Goal: Information Seeking & Learning: Check status

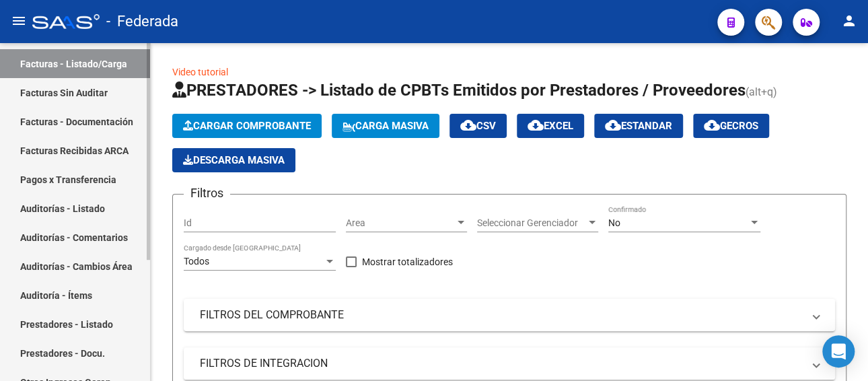
scroll to position [54, 0]
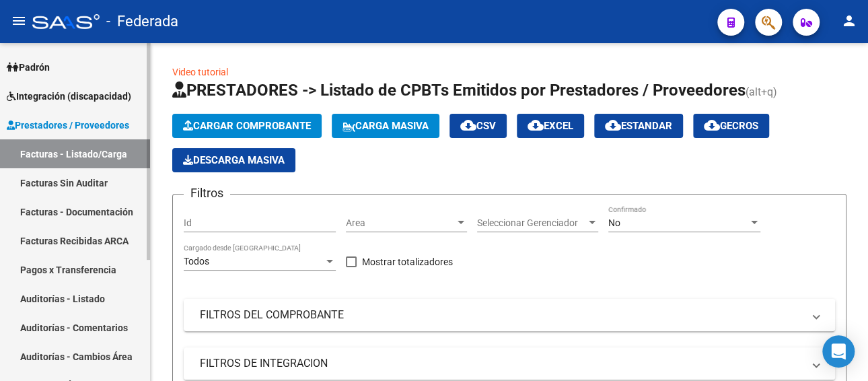
click at [69, 157] on link "Facturas - Listado/Carga" at bounding box center [75, 153] width 150 height 29
click at [75, 127] on span "Prestadores / Proveedores" at bounding box center [68, 125] width 122 height 15
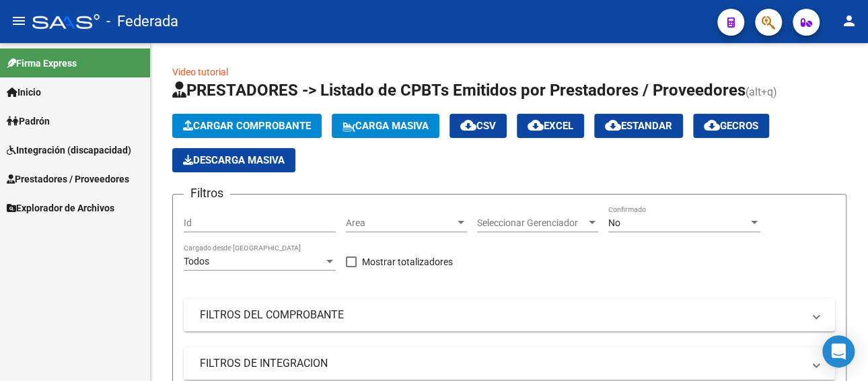
scroll to position [0, 0]
click at [62, 168] on link "Prestadores / Proveedores" at bounding box center [75, 178] width 150 height 29
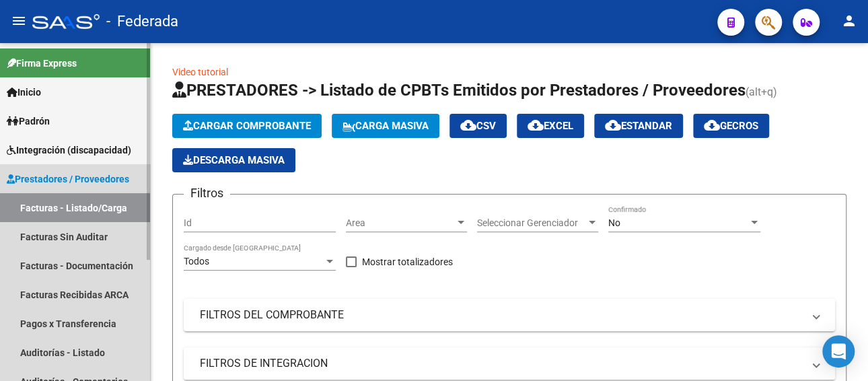
click at [75, 182] on span "Prestadores / Proveedores" at bounding box center [68, 179] width 122 height 15
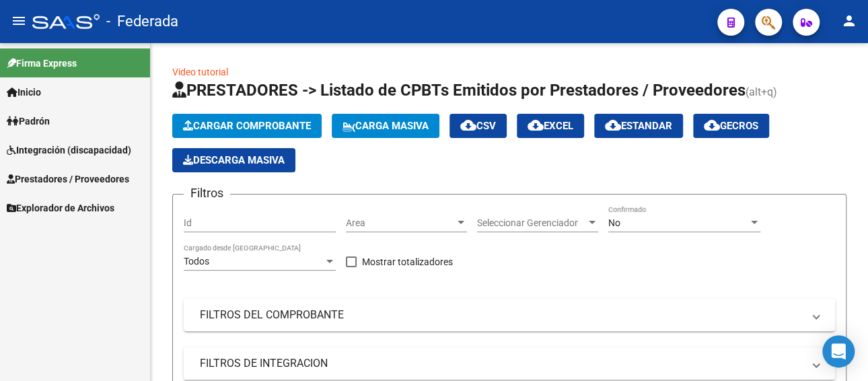
click at [58, 179] on span "Prestadores / Proveedores" at bounding box center [68, 179] width 122 height 15
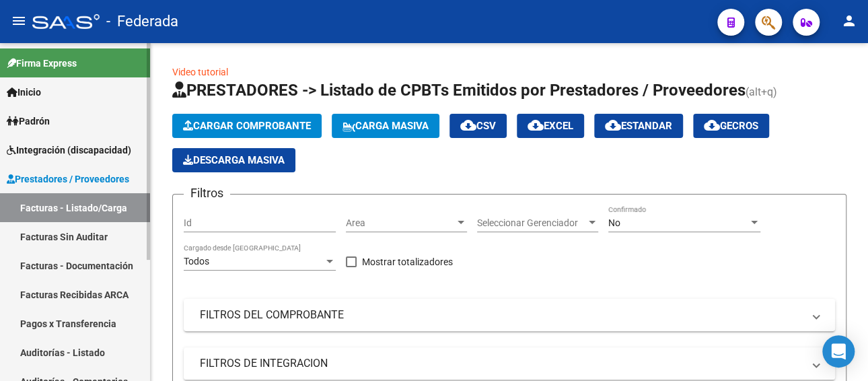
click at [65, 151] on span "Integración (discapacidad)" at bounding box center [69, 150] width 125 height 15
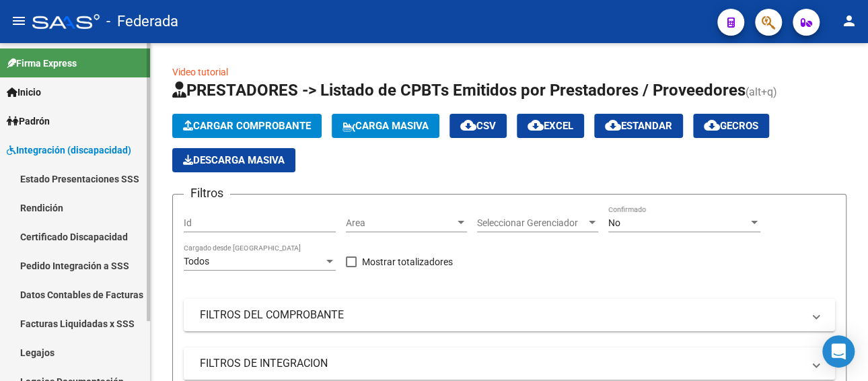
click at [44, 354] on link "Legajos" at bounding box center [75, 352] width 150 height 29
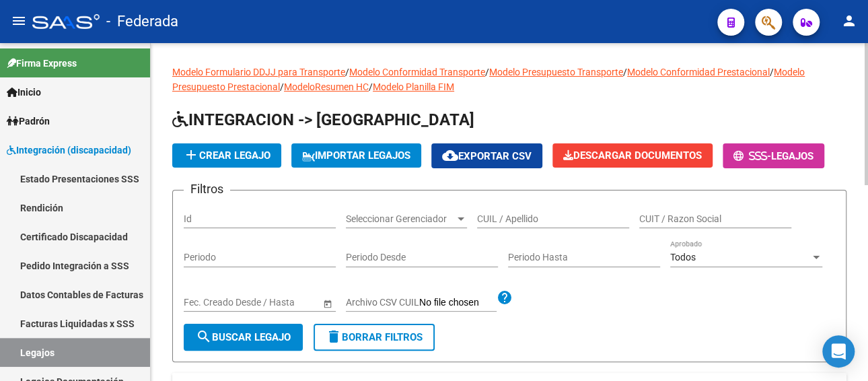
click at [582, 224] on div "CUIL / Apellido" at bounding box center [553, 214] width 152 height 27
paste input "[PERSON_NAME]"
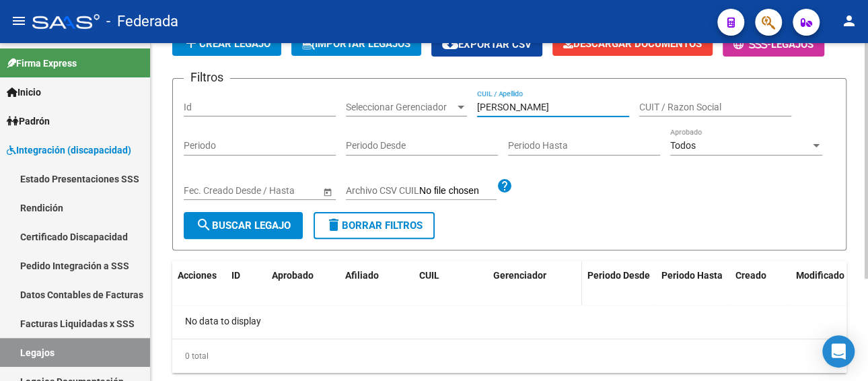
scroll to position [79, 0]
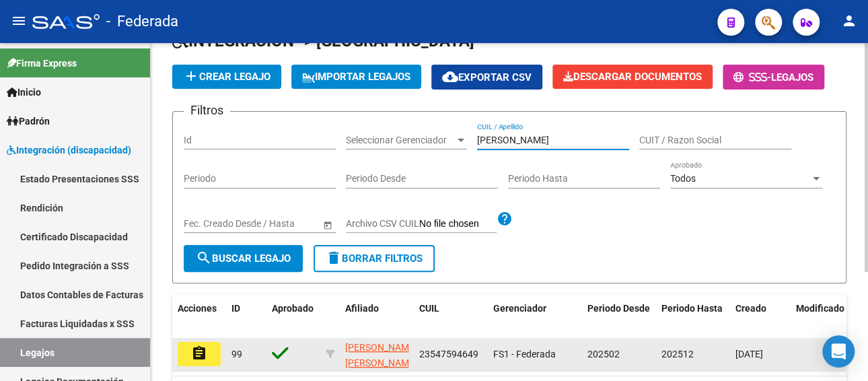
type input "[PERSON_NAME]"
drag, startPoint x: 476, startPoint y: 353, endPoint x: 412, endPoint y: 350, distance: 64.0
click at [412, 350] on div "assignment 99 [PERSON_NAME] [PERSON_NAME] 23547594649 FS1 - Federada 202502 202…" at bounding box center [629, 355] width 915 height 34
copy div "[PERSON_NAME] [PERSON_NAME] 23547594649"
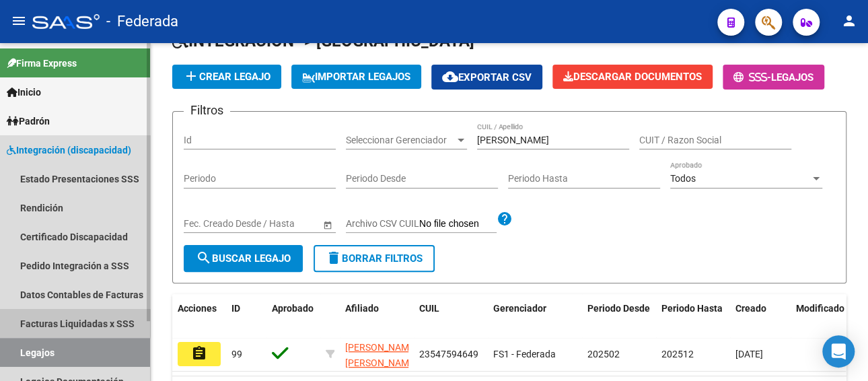
click at [55, 320] on link "Facturas Liquidadas x SSS" at bounding box center [75, 323] width 150 height 29
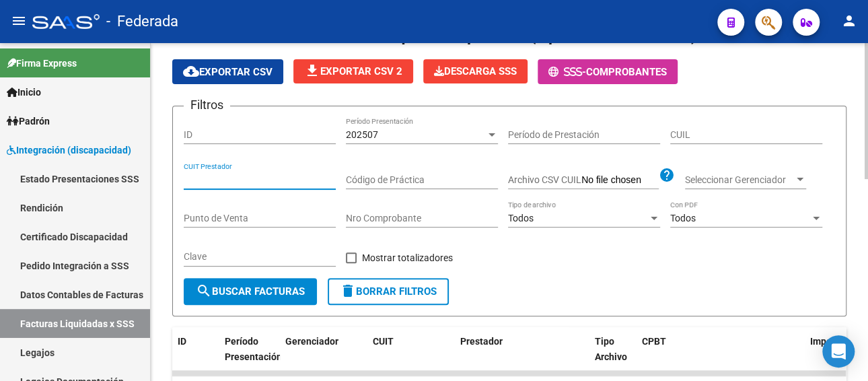
click at [247, 176] on input "CUIT Prestador" at bounding box center [260, 179] width 152 height 11
paste input "23-54759464-9"
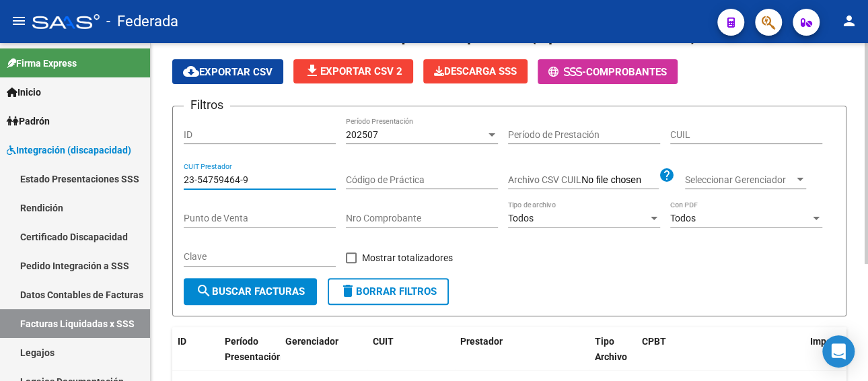
type input "23-54759464-9"
drag, startPoint x: 266, startPoint y: 165, endPoint x: 184, endPoint y: 176, distance: 82.2
click at [184, 176] on div "23-54759464-9 CUIT Prestador" at bounding box center [260, 175] width 152 height 27
drag, startPoint x: 213, startPoint y: 178, endPoint x: 161, endPoint y: 179, distance: 52.5
click at [161, 179] on div "DS.SUBSIDIO: Último Archivo SSS publicado hace: 7 días - DR.ENVIO: Último Archi…" at bounding box center [509, 222] width 717 height 517
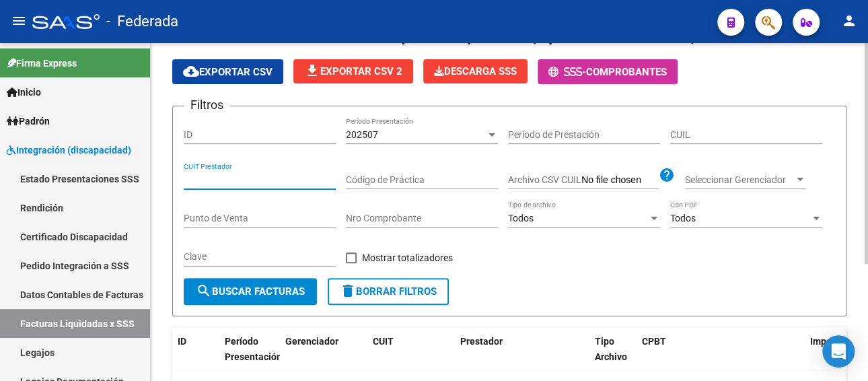
click at [370, 135] on span "202507" at bounding box center [362, 134] width 32 height 11
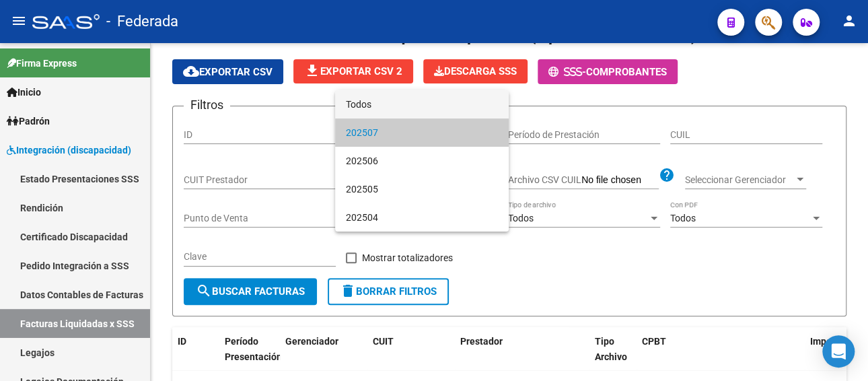
click at [384, 112] on span "Todos" at bounding box center [422, 104] width 152 height 28
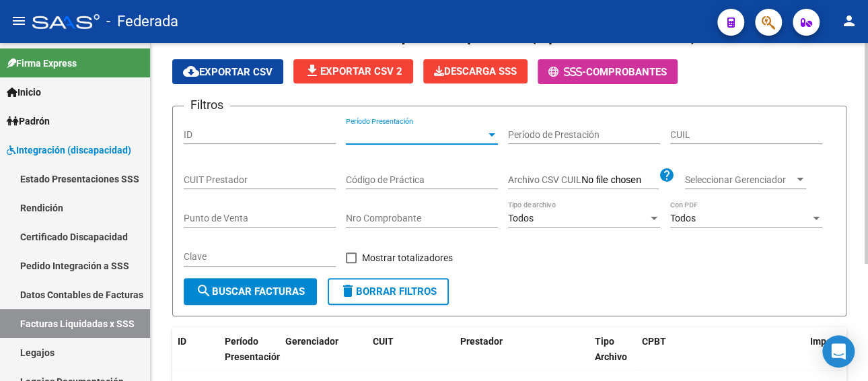
click at [715, 131] on input "CUIL" at bounding box center [746, 134] width 152 height 11
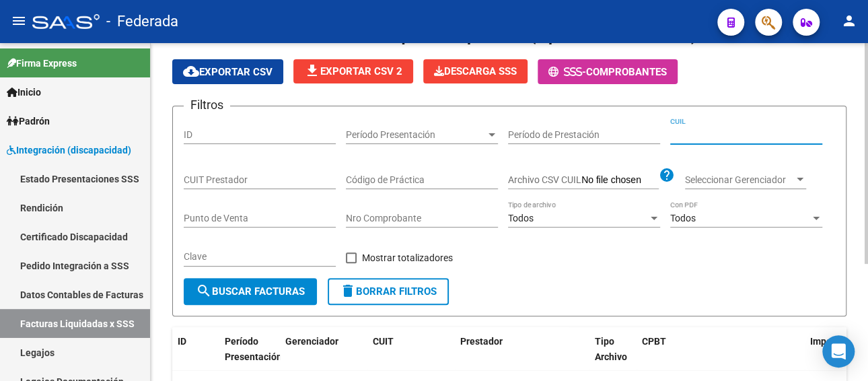
paste input "23-54759464-9"
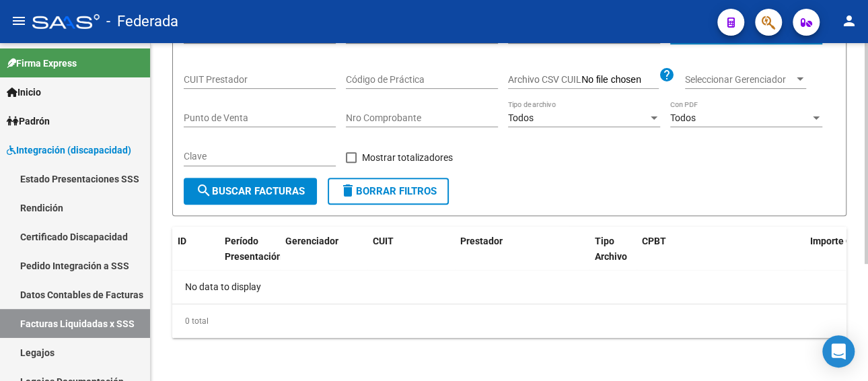
type input "23-54759464-9"
click at [264, 194] on span "search Buscar Facturas" at bounding box center [250, 191] width 109 height 12
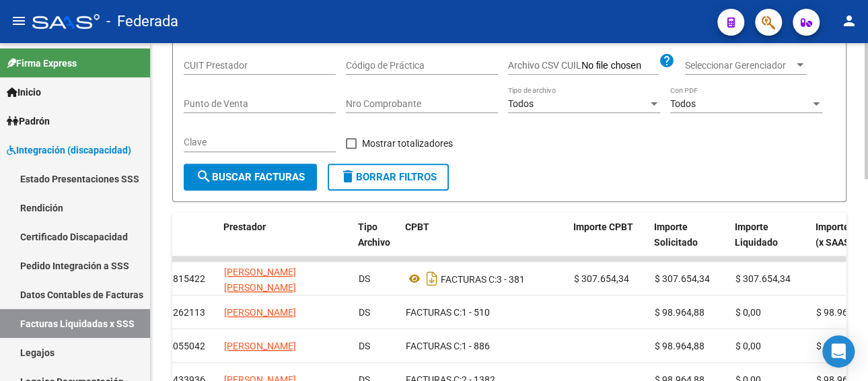
scroll to position [179, 0]
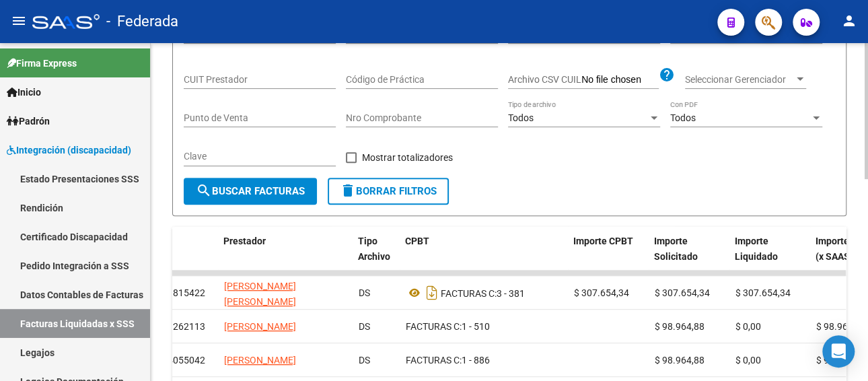
click at [233, 187] on span "search Buscar Facturas" at bounding box center [250, 191] width 109 height 12
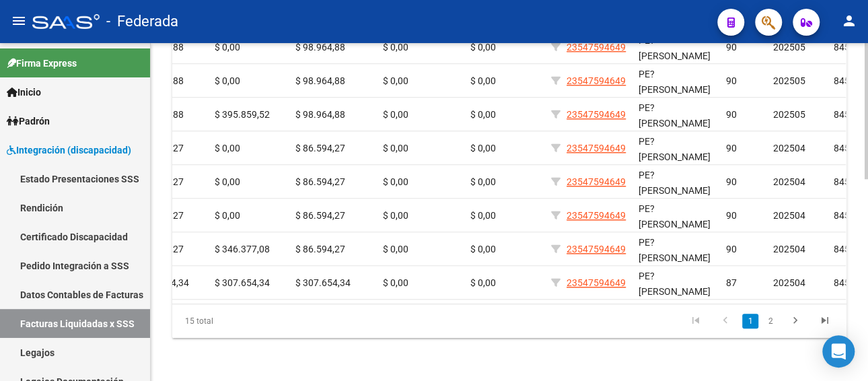
scroll to position [0, 841]
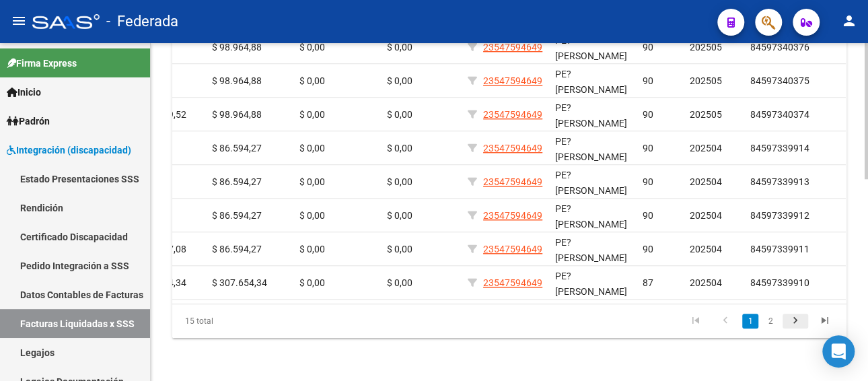
click at [794, 322] on icon "go to next page" at bounding box center [795, 322] width 17 height 16
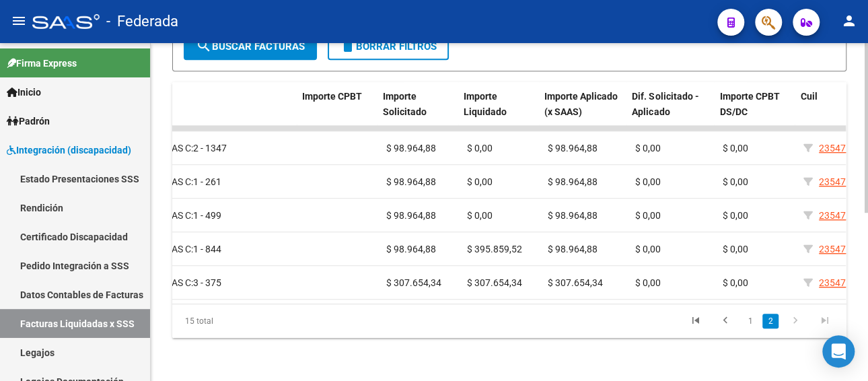
scroll to position [0, 514]
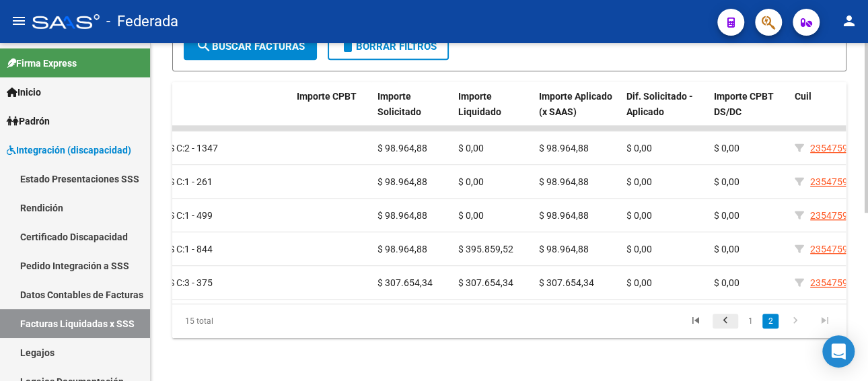
click at [725, 322] on icon "go to previous page" at bounding box center [725, 322] width 17 height 16
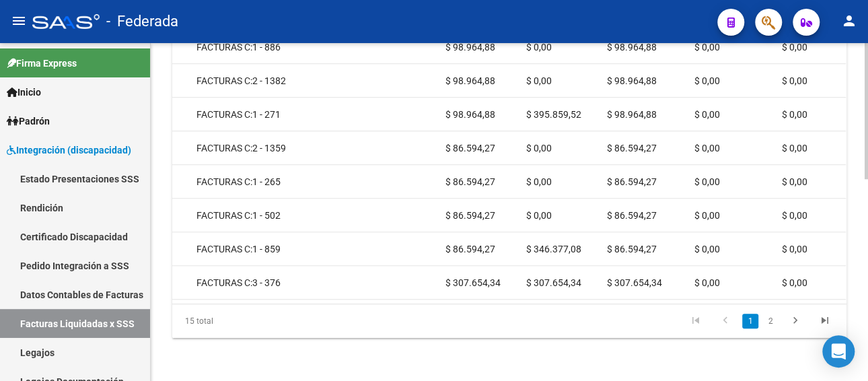
scroll to position [0, 483]
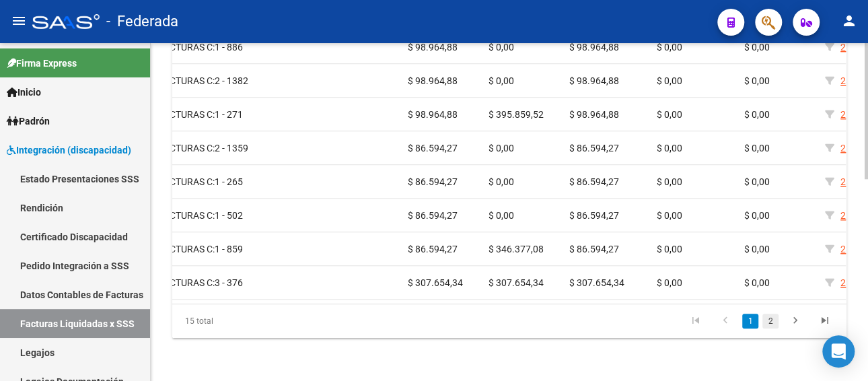
click at [771, 322] on link "2" at bounding box center [771, 321] width 16 height 15
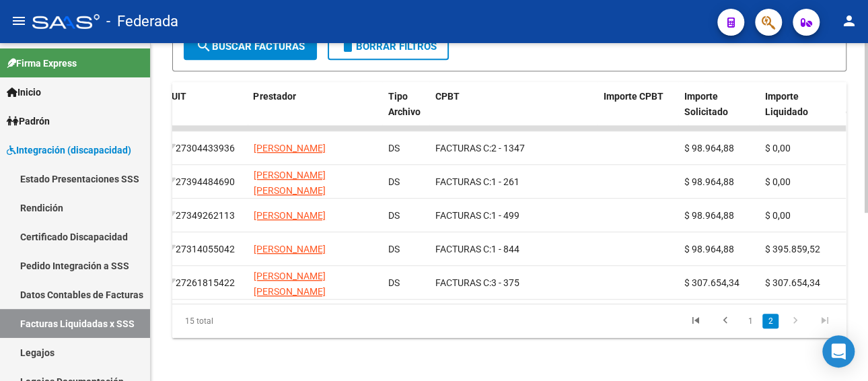
scroll to position [0, 215]
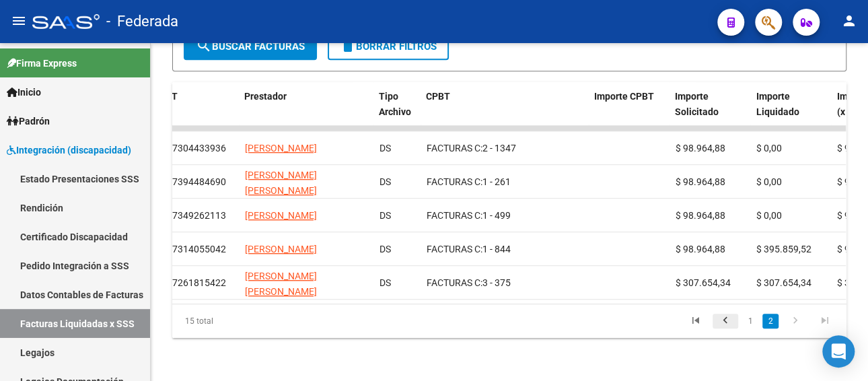
click at [729, 317] on icon "go to previous page" at bounding box center [725, 322] width 17 height 16
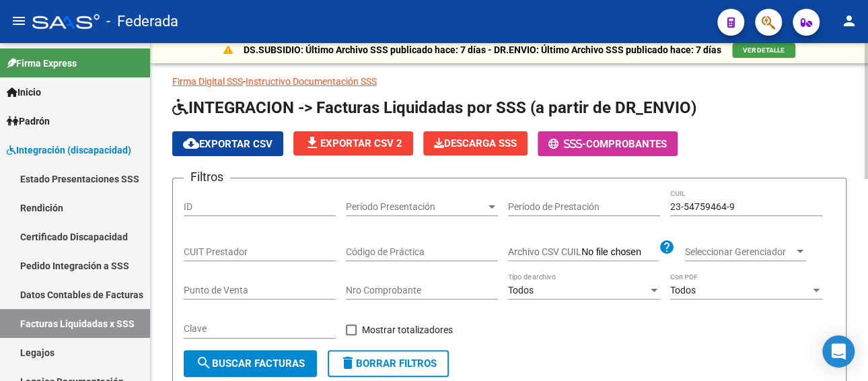
scroll to position [0, 0]
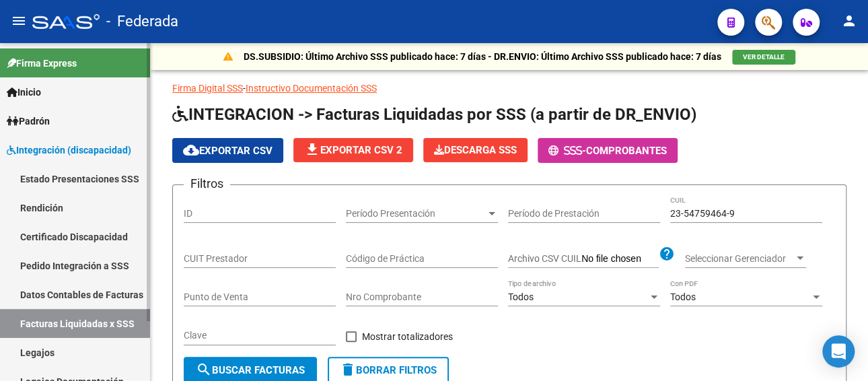
click at [42, 348] on link "Legajos" at bounding box center [75, 352] width 150 height 29
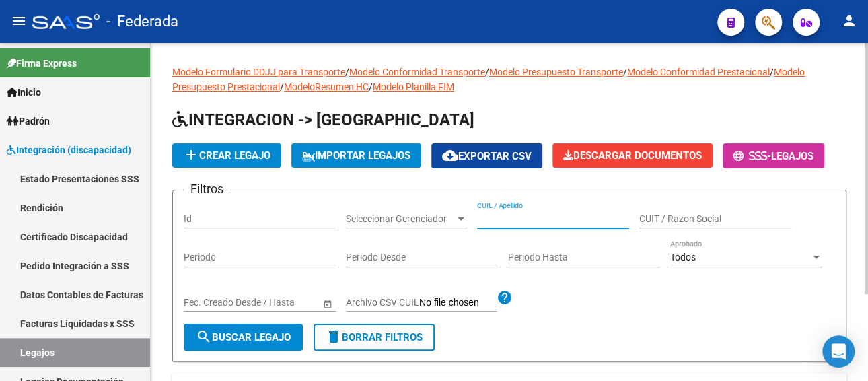
click at [512, 215] on input "CUIL / Apellido" at bounding box center [553, 218] width 152 height 11
paste input "20546161065"
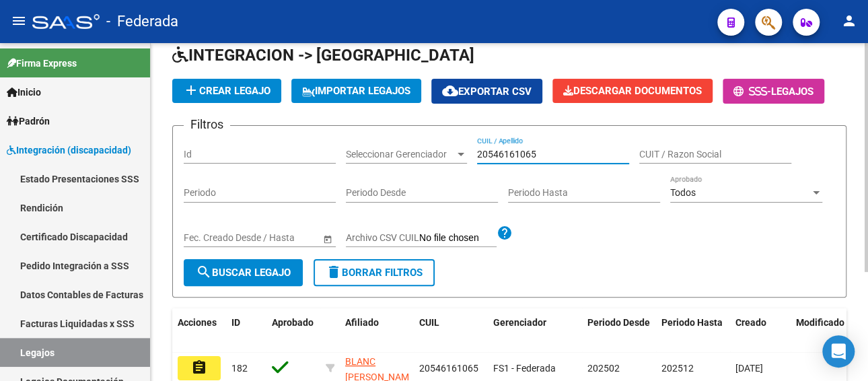
scroll to position [135, 0]
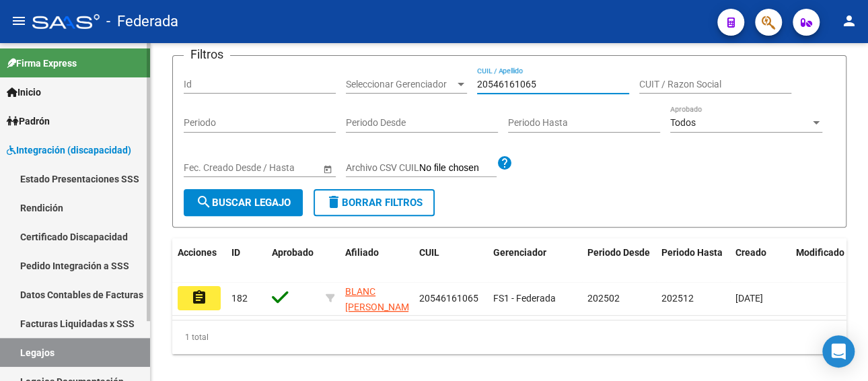
type input "20546161065"
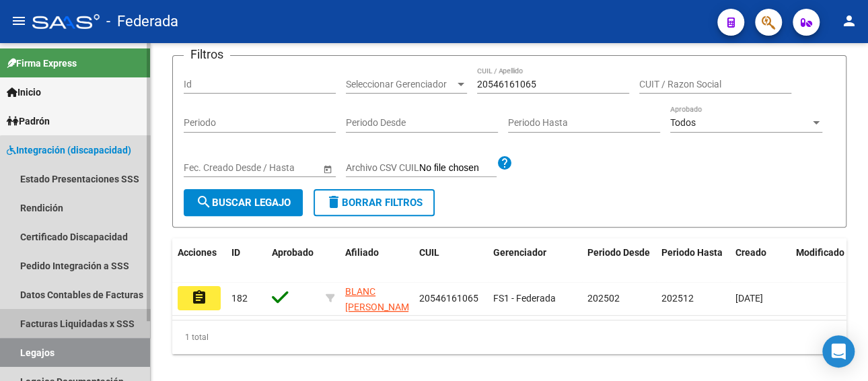
click at [78, 320] on link "Facturas Liquidadas x SSS" at bounding box center [75, 323] width 150 height 29
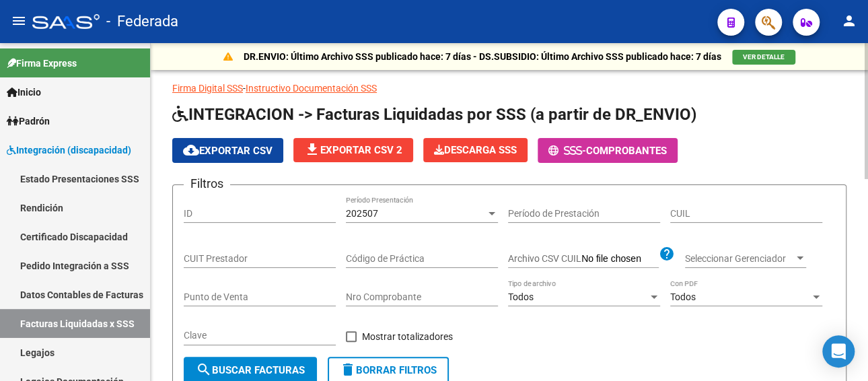
click at [415, 213] on div "202507" at bounding box center [416, 213] width 140 height 11
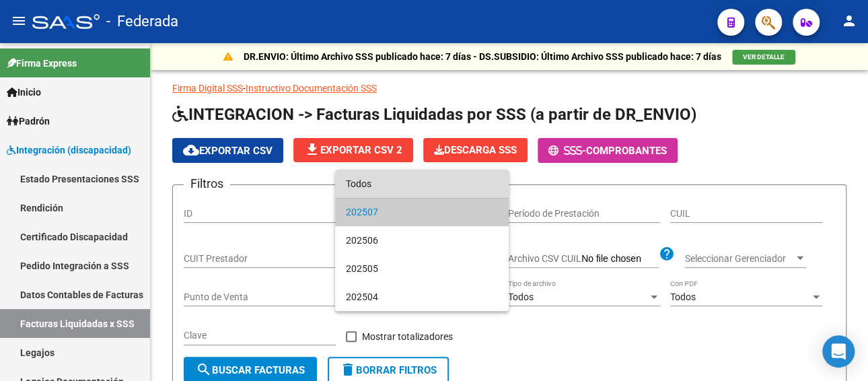
click at [396, 188] on span "Todos" at bounding box center [422, 184] width 152 height 28
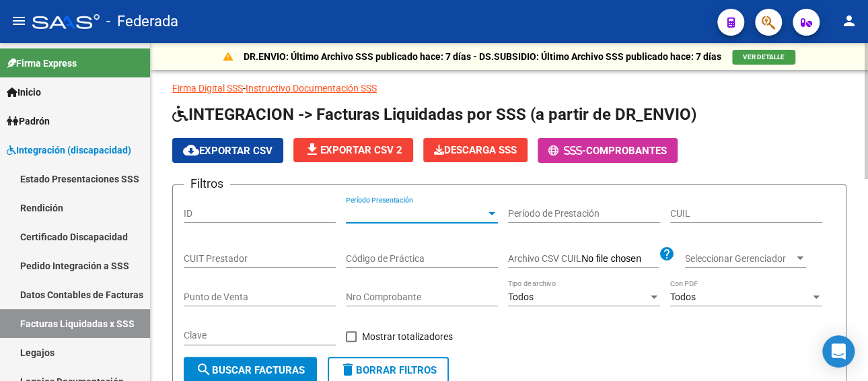
click at [736, 211] on input "CUIL" at bounding box center [746, 213] width 152 height 11
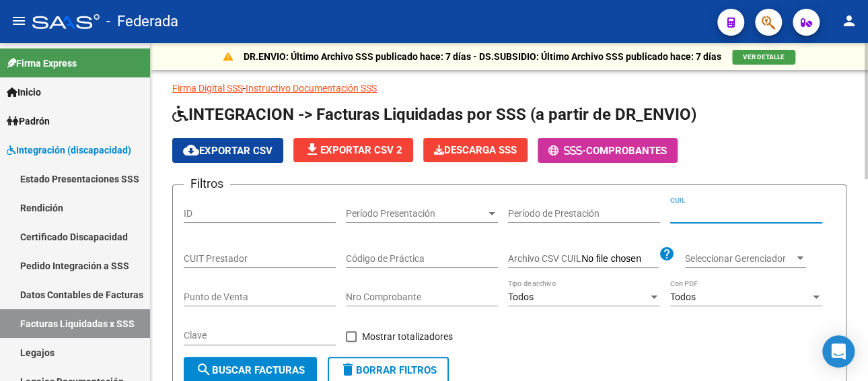
paste input "20-54616106-5"
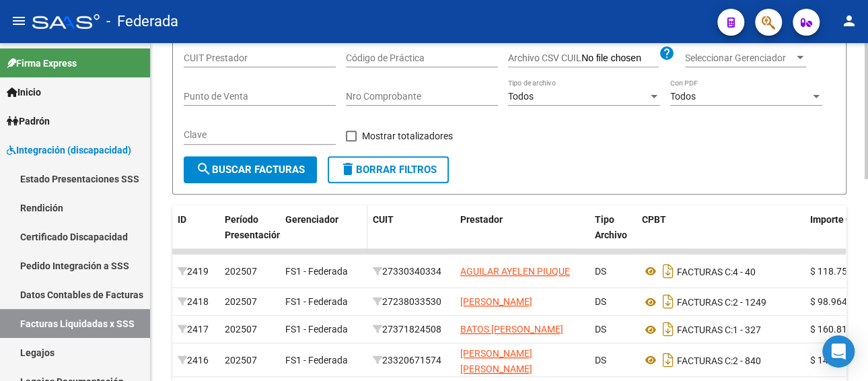
scroll to position [202, 0]
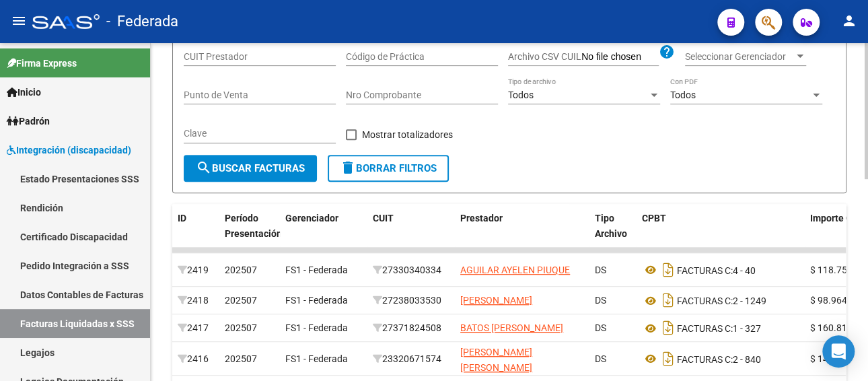
type input "20-54616106-5"
click at [253, 170] on span "search Buscar Facturas" at bounding box center [250, 168] width 109 height 12
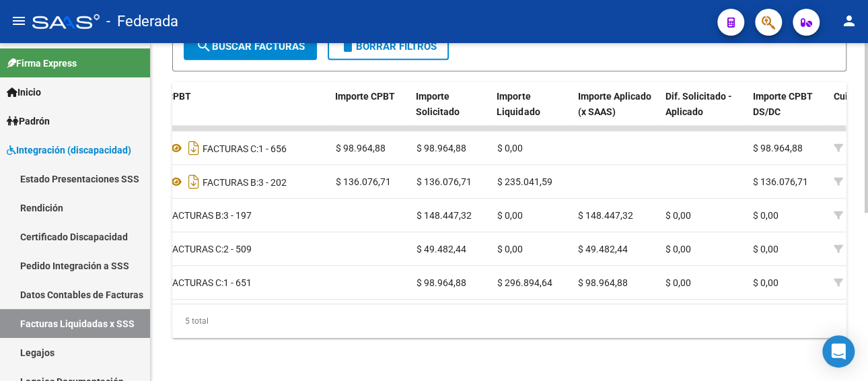
scroll to position [0, 468]
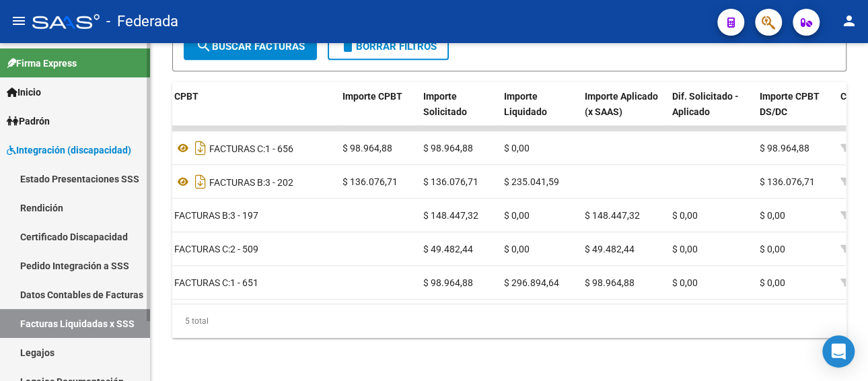
click at [55, 349] on link "Legajos" at bounding box center [75, 352] width 150 height 29
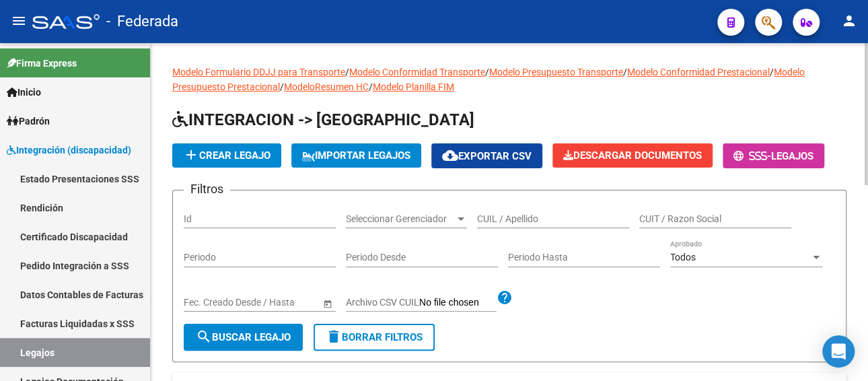
click at [522, 217] on input "CUIL / Apellido" at bounding box center [553, 218] width 152 height 11
paste input "[PERSON_NAME]"
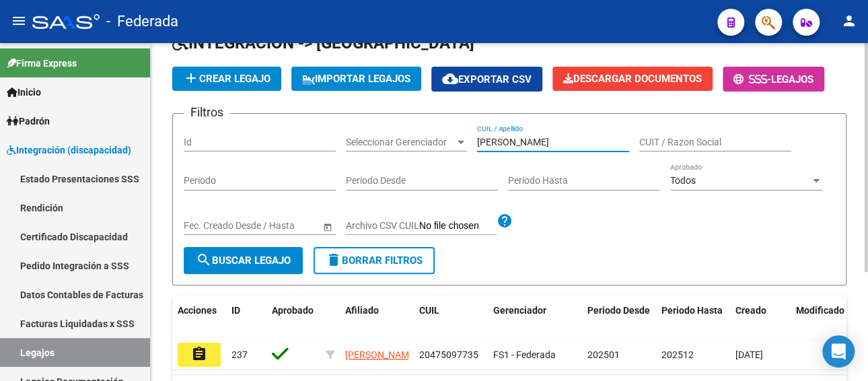
scroll to position [161, 0]
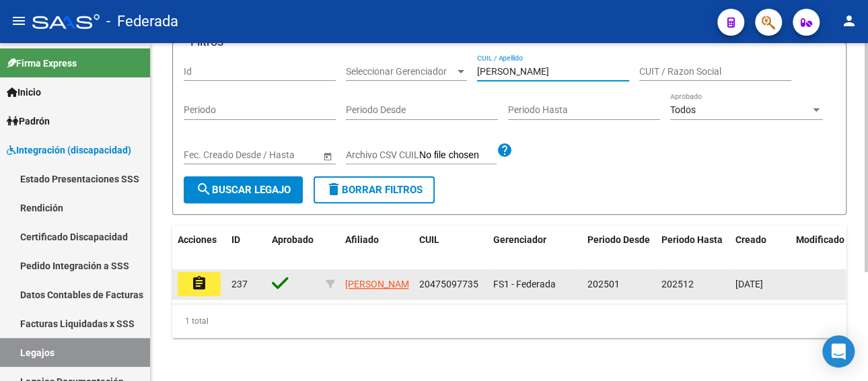
type input "[PERSON_NAME]"
drag, startPoint x: 479, startPoint y: 273, endPoint x: 417, endPoint y: 275, distance: 62.7
click at [417, 275] on datatable-body-cell "20475097735" at bounding box center [451, 284] width 74 height 30
copy span "20475097735"
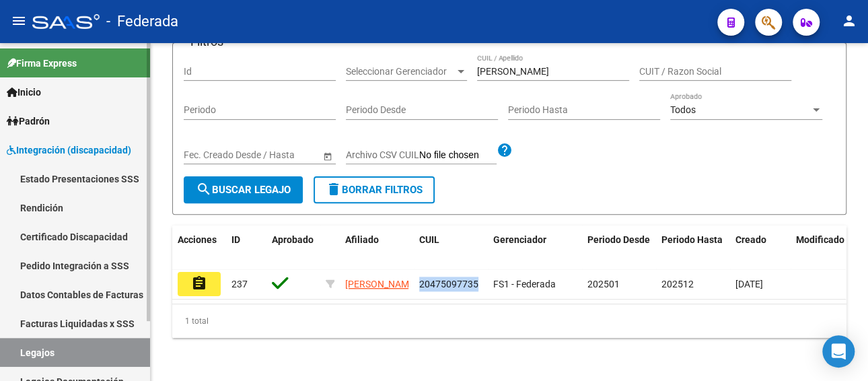
click at [77, 326] on link "Facturas Liquidadas x SSS" at bounding box center [75, 323] width 150 height 29
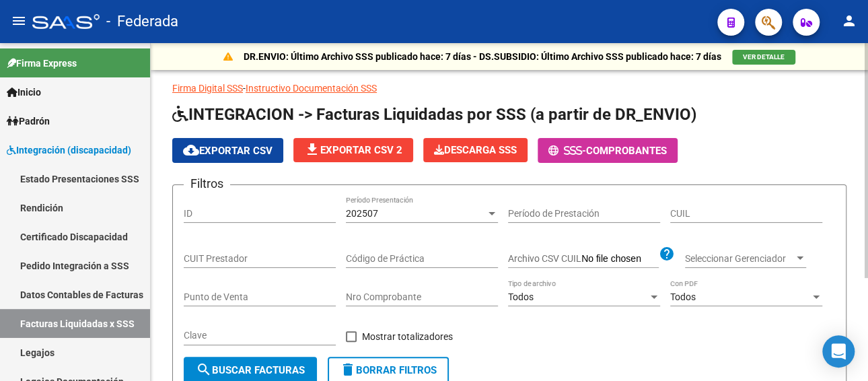
click at [394, 211] on div "202507" at bounding box center [416, 213] width 140 height 11
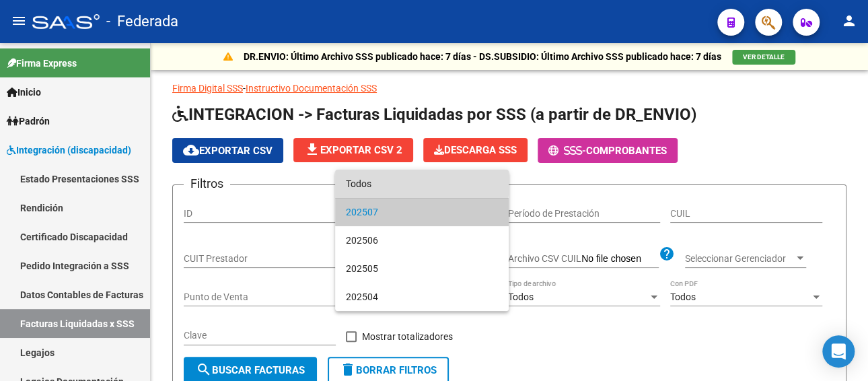
click at [394, 183] on span "Todos" at bounding box center [422, 184] width 152 height 28
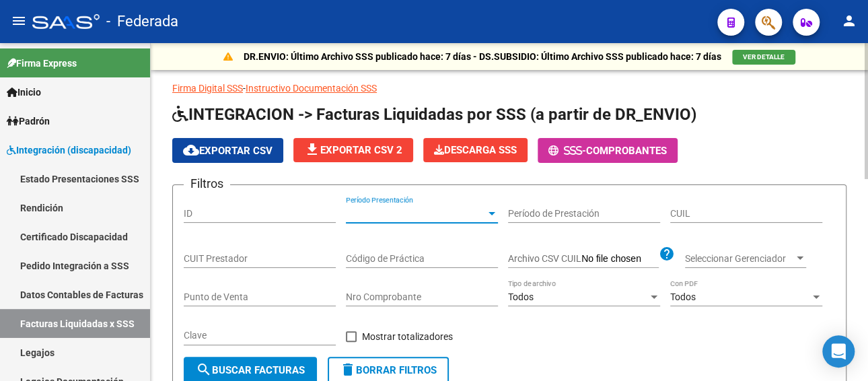
click at [685, 208] on input "CUIL" at bounding box center [746, 213] width 152 height 11
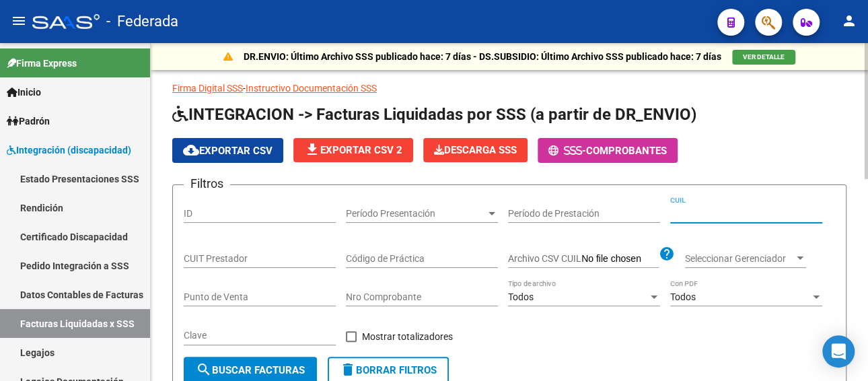
paste input "20-47509773-5"
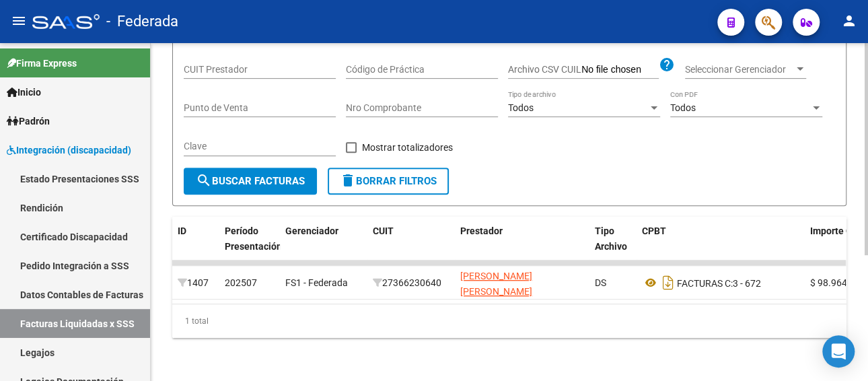
scroll to position [0, 142]
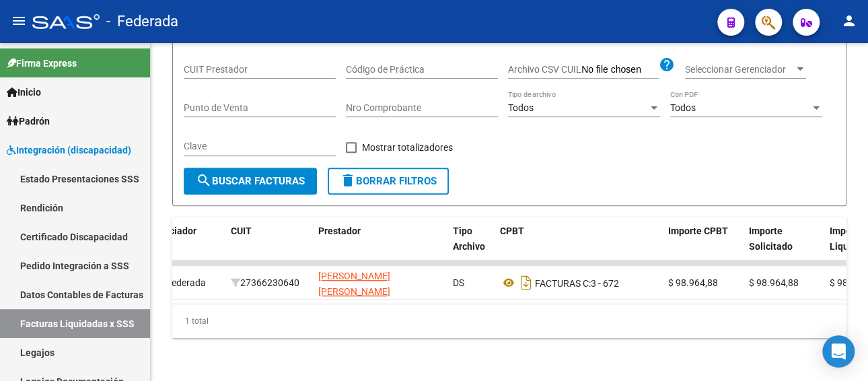
type input "20-47509773-5"
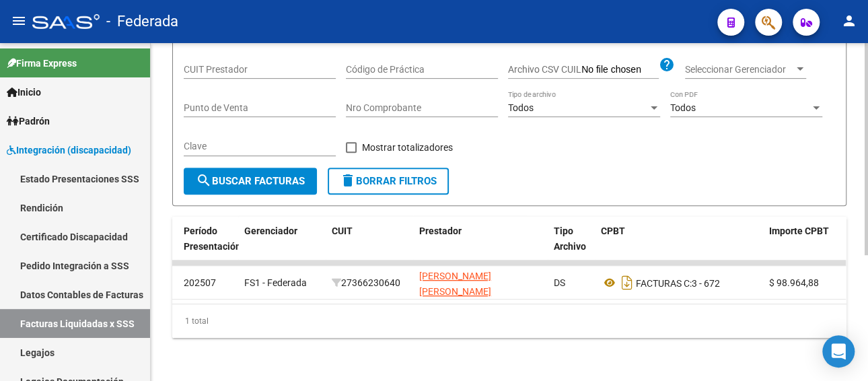
scroll to position [0, 36]
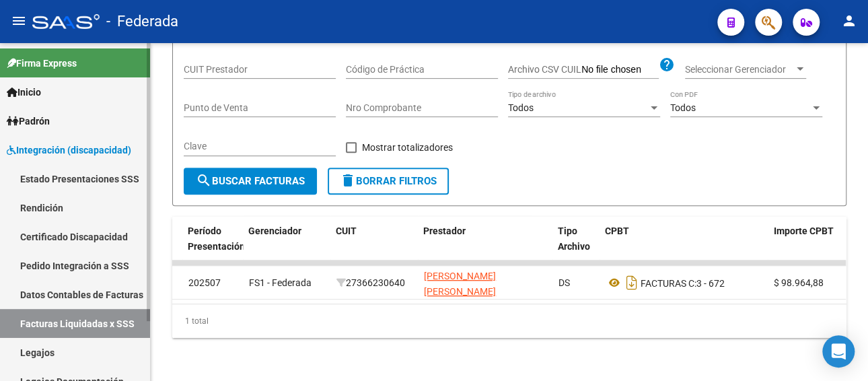
click at [55, 263] on link "Pedido Integración a SSS" at bounding box center [75, 265] width 150 height 29
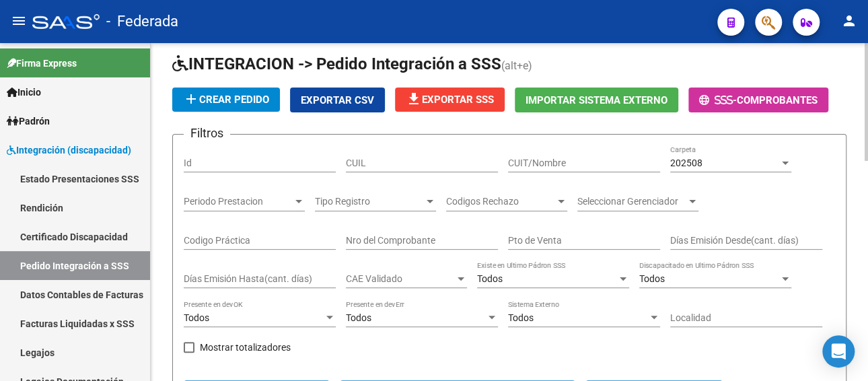
scroll to position [135, 0]
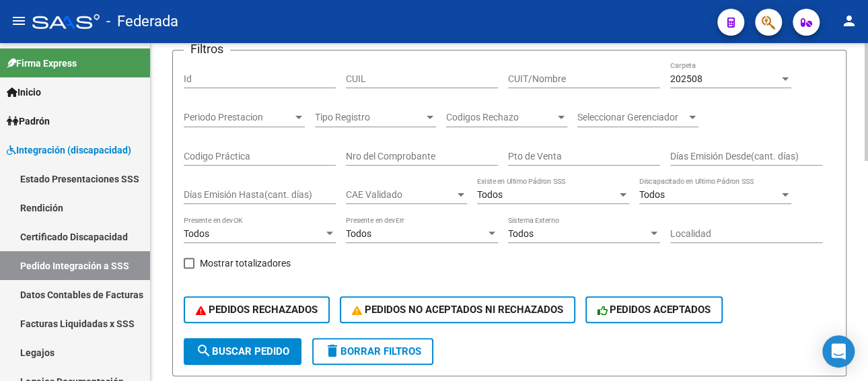
click at [693, 85] on div "202508 Carpeta" at bounding box center [730, 74] width 121 height 27
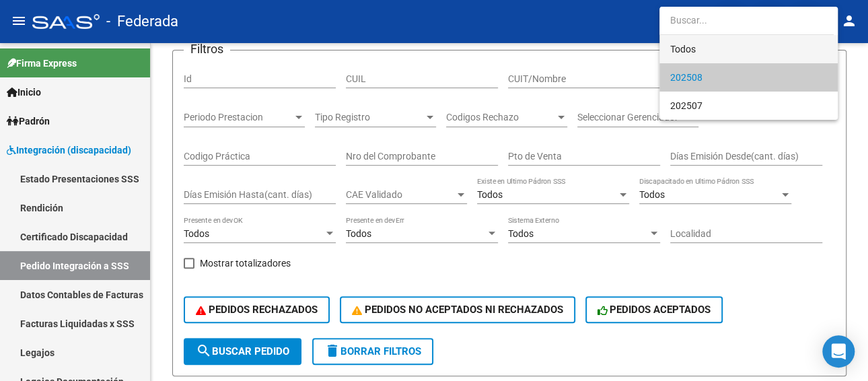
click at [691, 50] on span "Todos" at bounding box center [748, 49] width 157 height 28
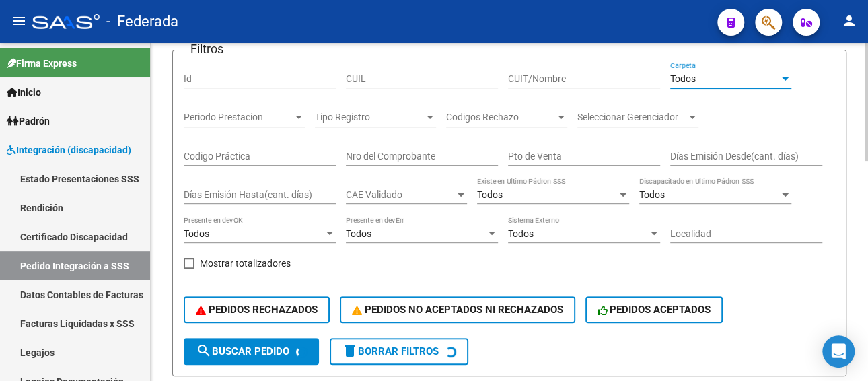
click at [594, 79] on input "CUIT/Nombre" at bounding box center [584, 78] width 152 height 11
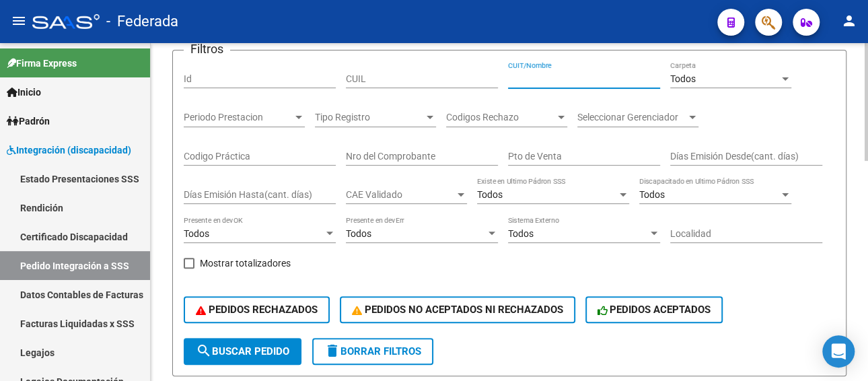
paste input "20475097735"
type input "20475097735"
click at [275, 350] on span "search Buscar Pedido" at bounding box center [243, 351] width 94 height 12
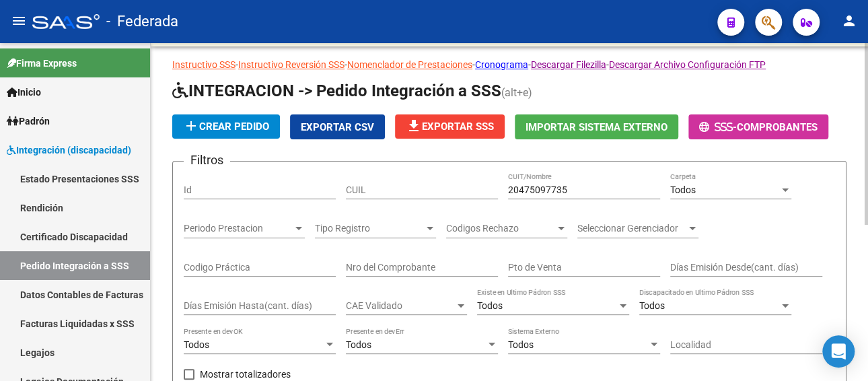
scroll to position [22, 0]
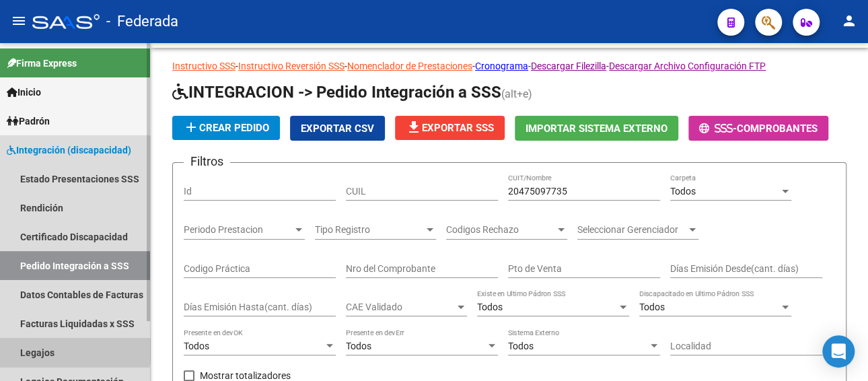
click at [56, 350] on link "Legajos" at bounding box center [75, 352] width 150 height 29
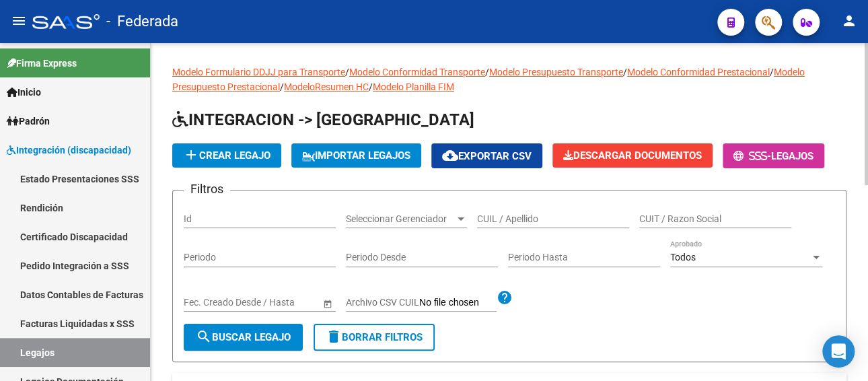
click at [518, 213] on input "CUIL / Apellido" at bounding box center [553, 218] width 152 height 11
paste input "20475097735"
type input "20475097735"
click at [246, 337] on span "search Buscar Legajo" at bounding box center [243, 337] width 95 height 12
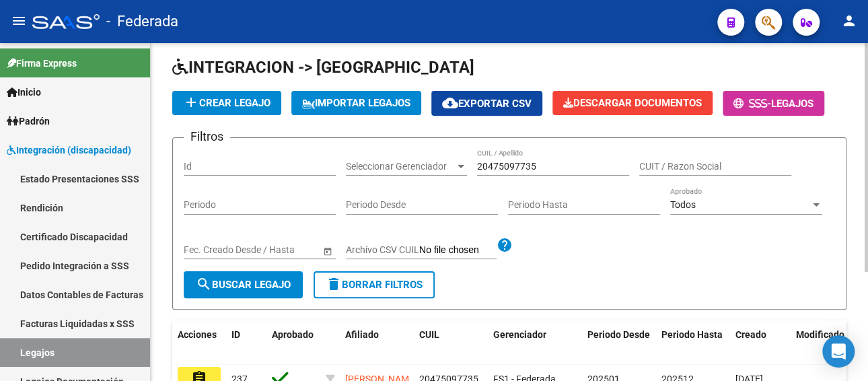
scroll to position [26, 0]
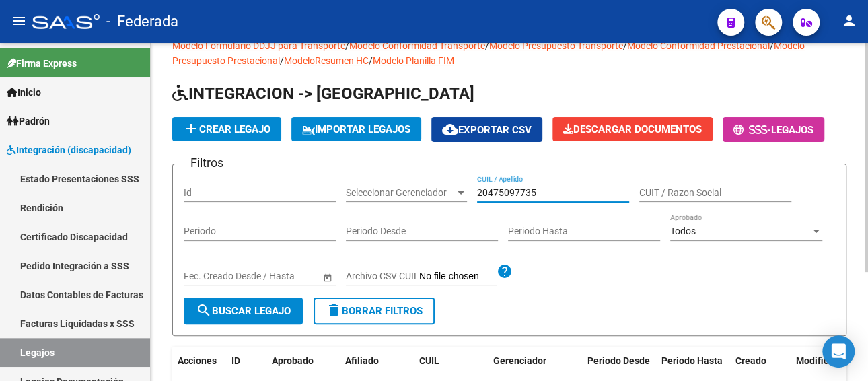
drag, startPoint x: 559, startPoint y: 190, endPoint x: 460, endPoint y: 190, distance: 98.9
click at [460, 190] on div "Filtros Id Seleccionar Gerenciador Seleccionar Gerenciador 20475097735 CUIL / A…" at bounding box center [510, 236] width 652 height 122
paste input "[PERSON_NAME] ///119"
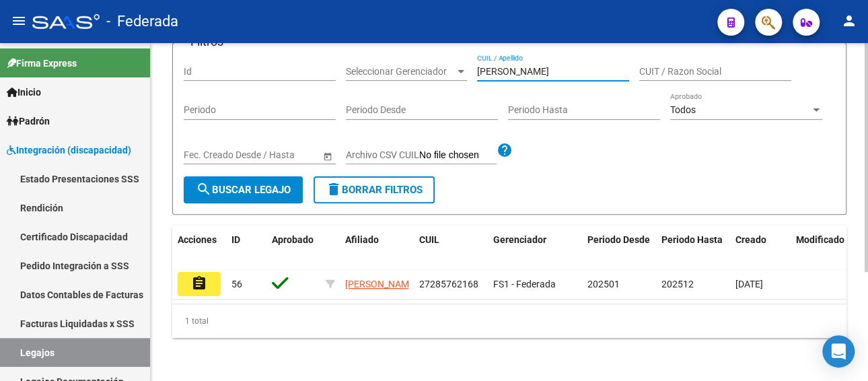
scroll to position [161, 0]
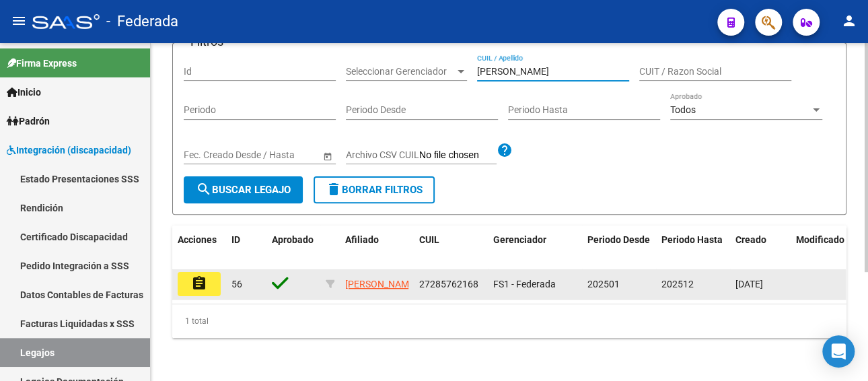
type input "[PERSON_NAME]"
drag, startPoint x: 477, startPoint y: 273, endPoint x: 417, endPoint y: 275, distance: 60.0
click at [417, 275] on datatable-body-cell "27285762168" at bounding box center [451, 284] width 74 height 30
copy span "27285762168"
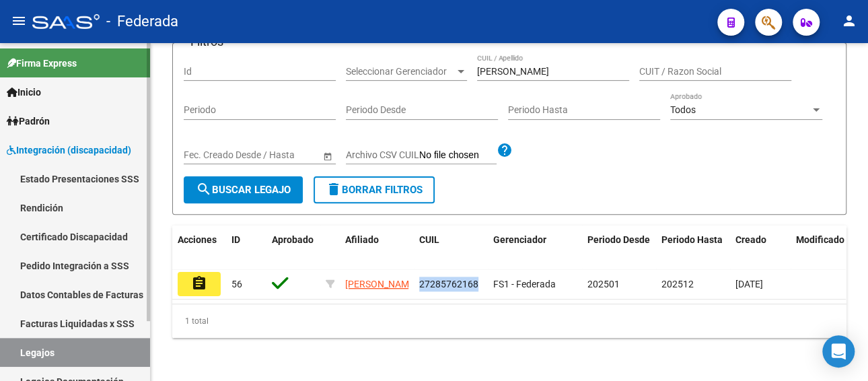
click at [126, 324] on link "Facturas Liquidadas x SSS" at bounding box center [75, 323] width 150 height 29
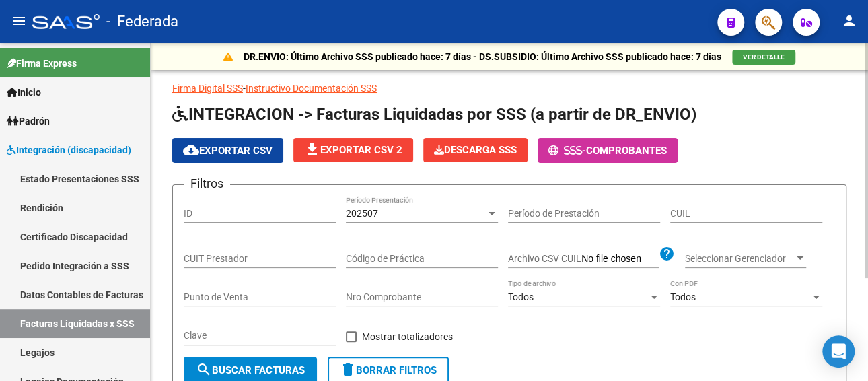
click at [382, 219] on div "202507 Período Presentación" at bounding box center [422, 209] width 152 height 27
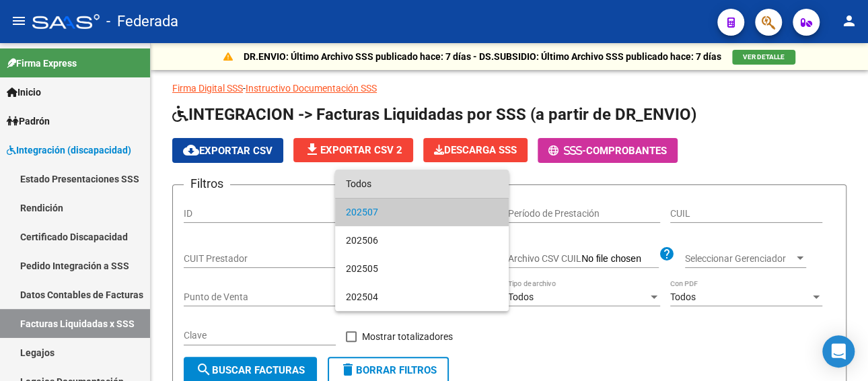
click at [388, 180] on span "Todos" at bounding box center [422, 184] width 152 height 28
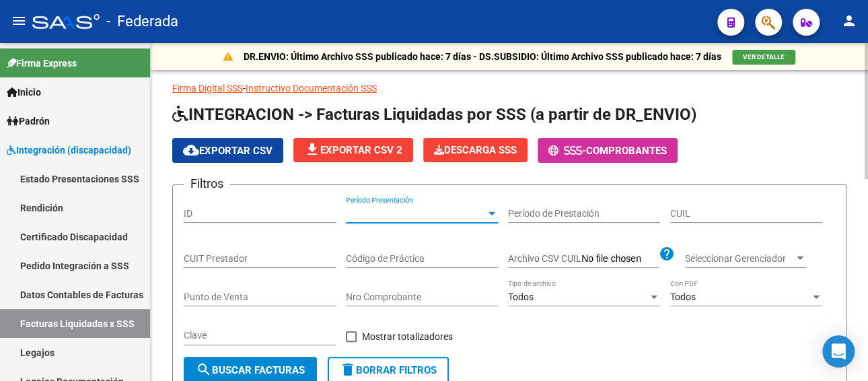
click at [751, 211] on input "CUIL" at bounding box center [746, 213] width 152 height 11
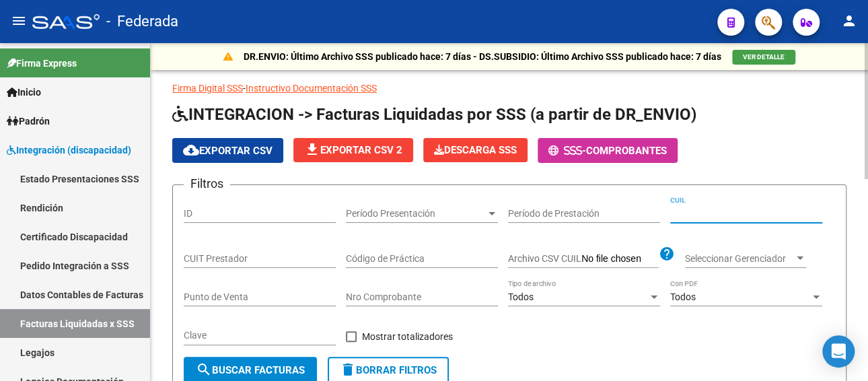
paste input "27-28576216-8"
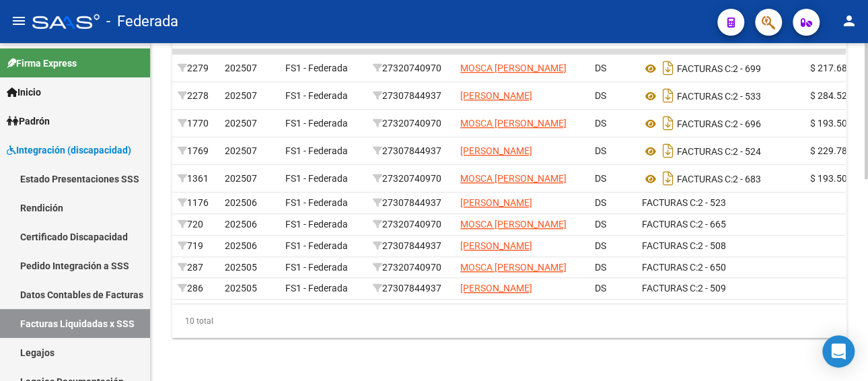
scroll to position [0, 258]
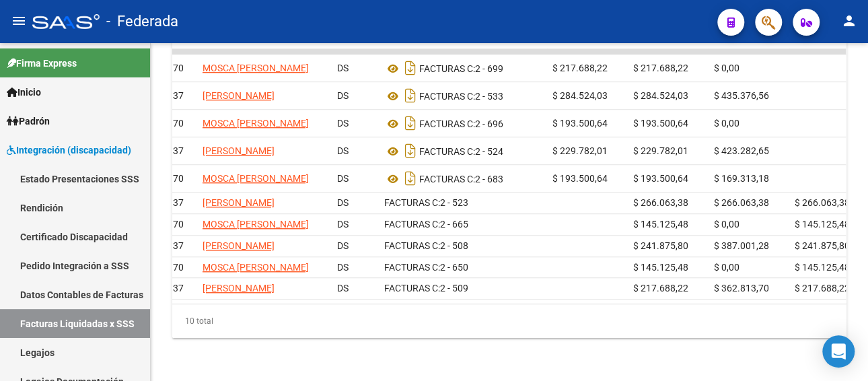
type input "27-28576216-8"
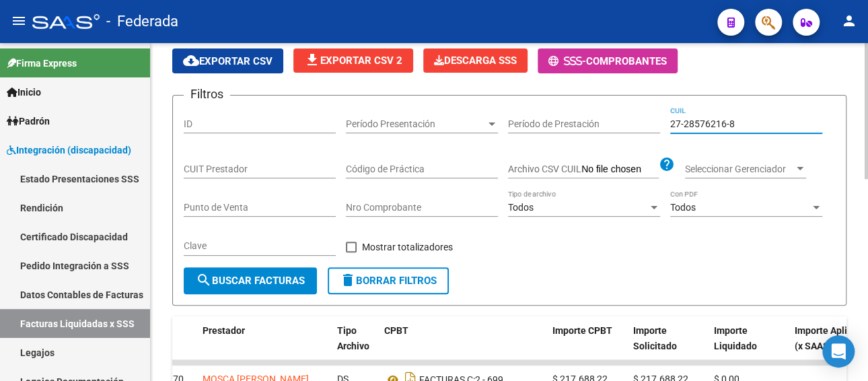
scroll to position [67, 0]
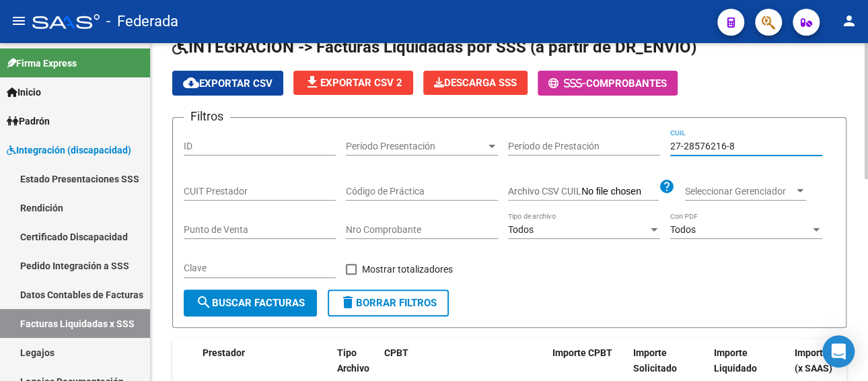
click at [244, 186] on input "CUIT Prestador" at bounding box center [260, 191] width 152 height 11
paste input "27-32487037-2"
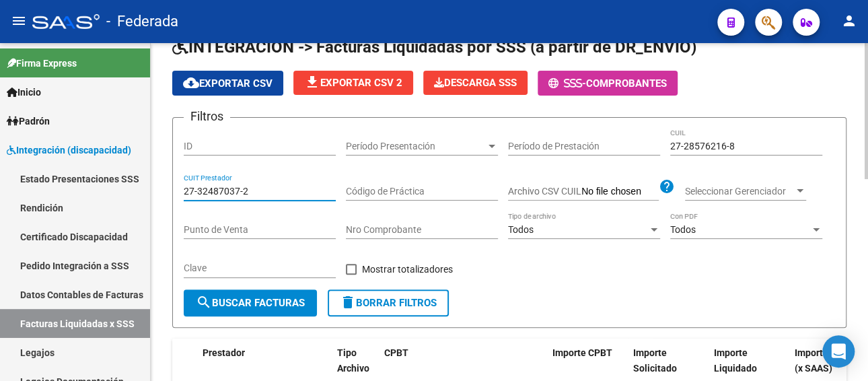
type input "27-32487037-2"
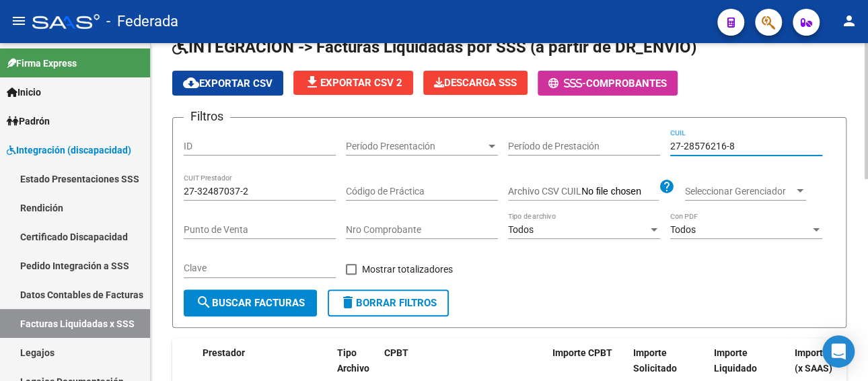
drag, startPoint x: 740, startPoint y: 142, endPoint x: 647, endPoint y: 143, distance: 92.2
click at [647, 143] on div "Filtros ID Período Presentación Período Presentación Período de Prestación 27-2…" at bounding box center [510, 209] width 652 height 161
click at [296, 310] on button "search Buscar Facturas" at bounding box center [250, 302] width 133 height 27
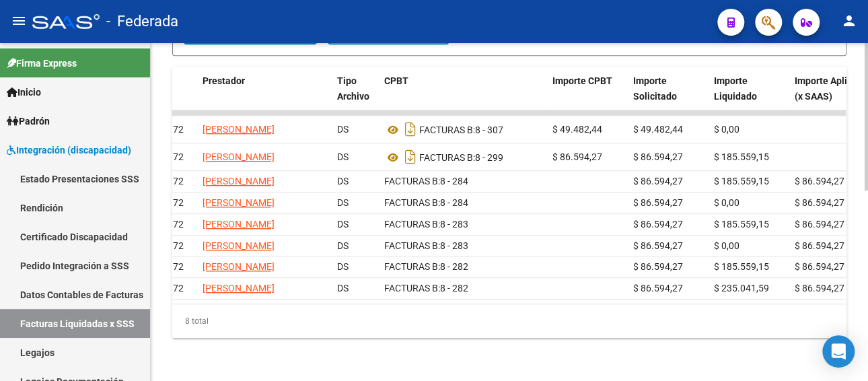
scroll to position [404, 0]
click at [42, 352] on link "Legajos" at bounding box center [75, 352] width 150 height 29
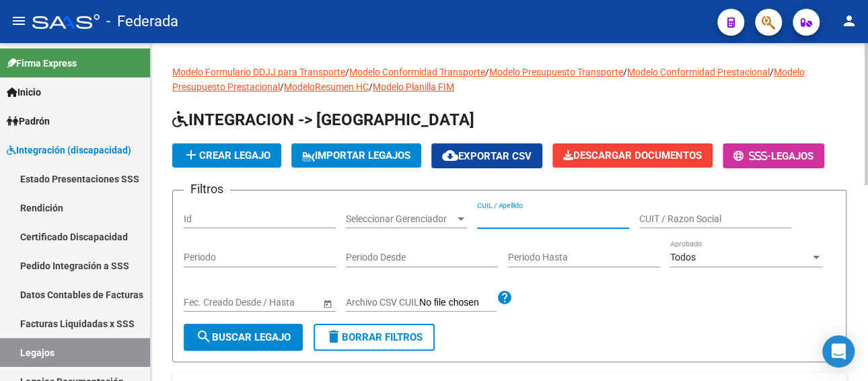
click at [524, 223] on input "CUIL / Apellido" at bounding box center [553, 218] width 152 height 11
paste input "[PERSON_NAME]"
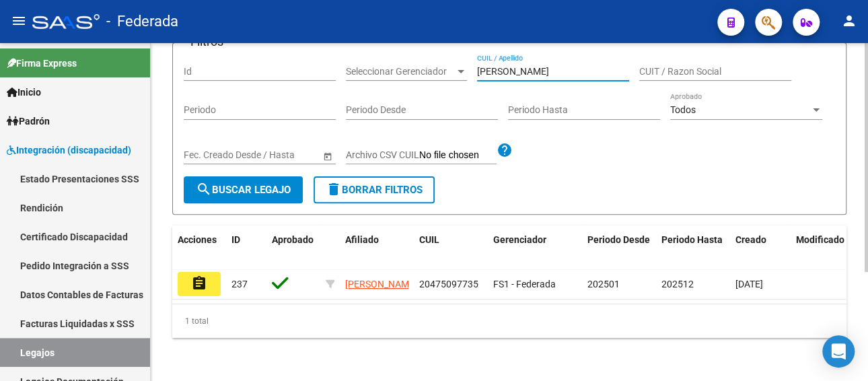
scroll to position [161, 0]
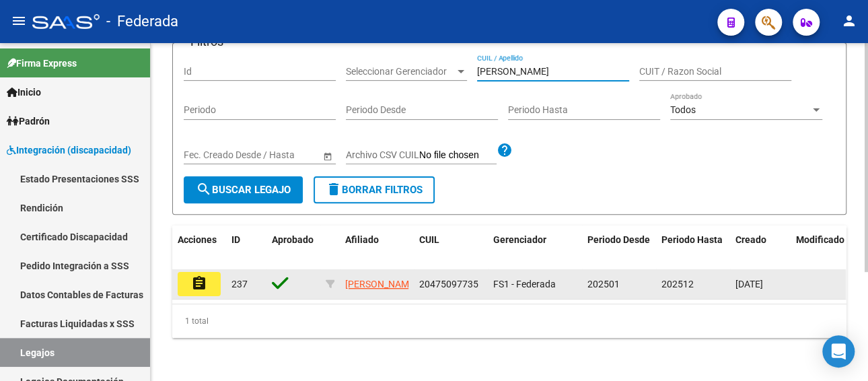
type input "[PERSON_NAME]"
drag, startPoint x: 478, startPoint y: 269, endPoint x: 415, endPoint y: 270, distance: 63.3
click at [415, 270] on datatable-body-cell "20475097735" at bounding box center [451, 284] width 74 height 30
copy span "20475097735"
